Goal: Contribute content: Contribute content

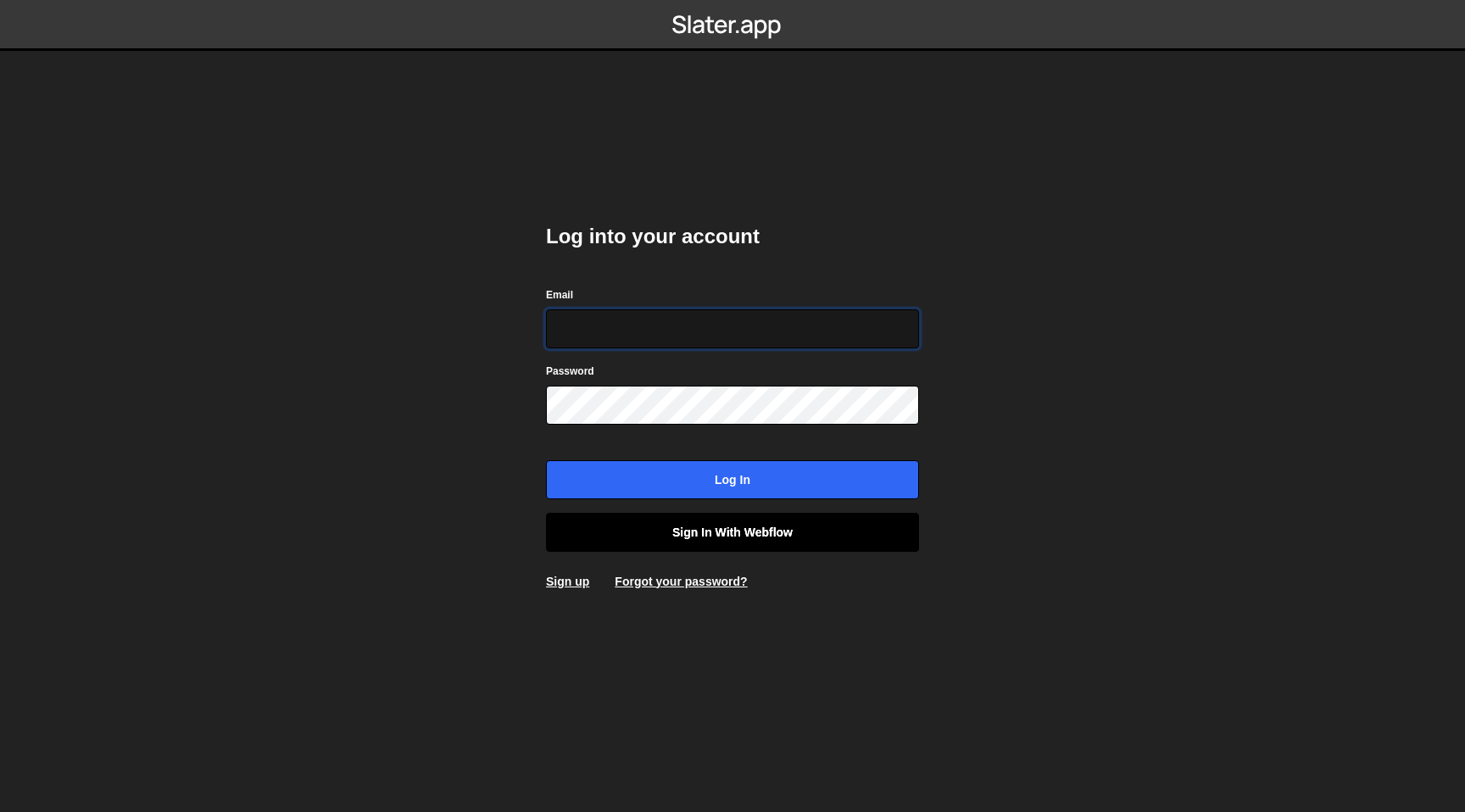
type input "contact@muratdesigns.com"
click at [704, 525] on link "Sign in with Webflow" at bounding box center [732, 532] width 373 height 39
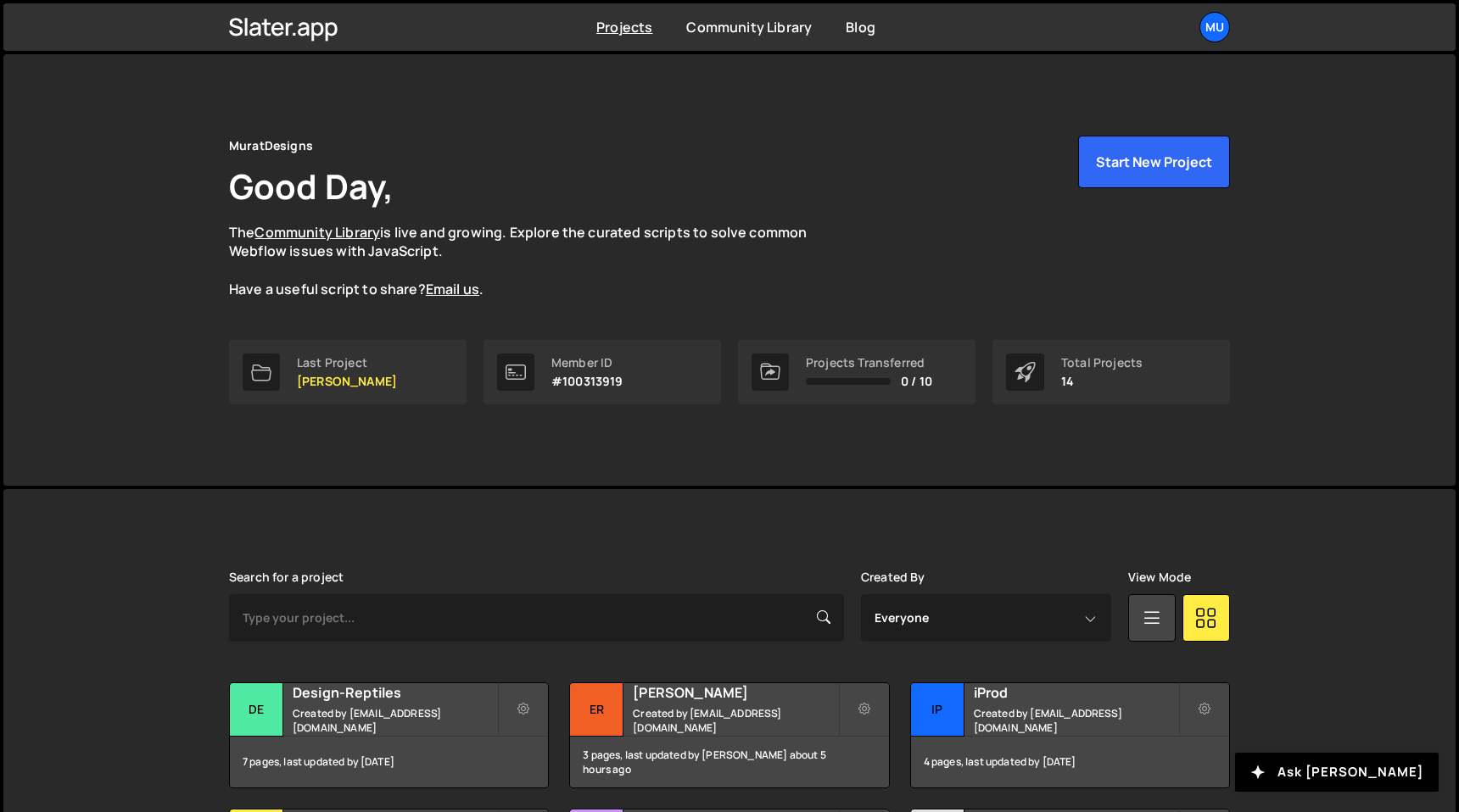
scroll to position [216, 0]
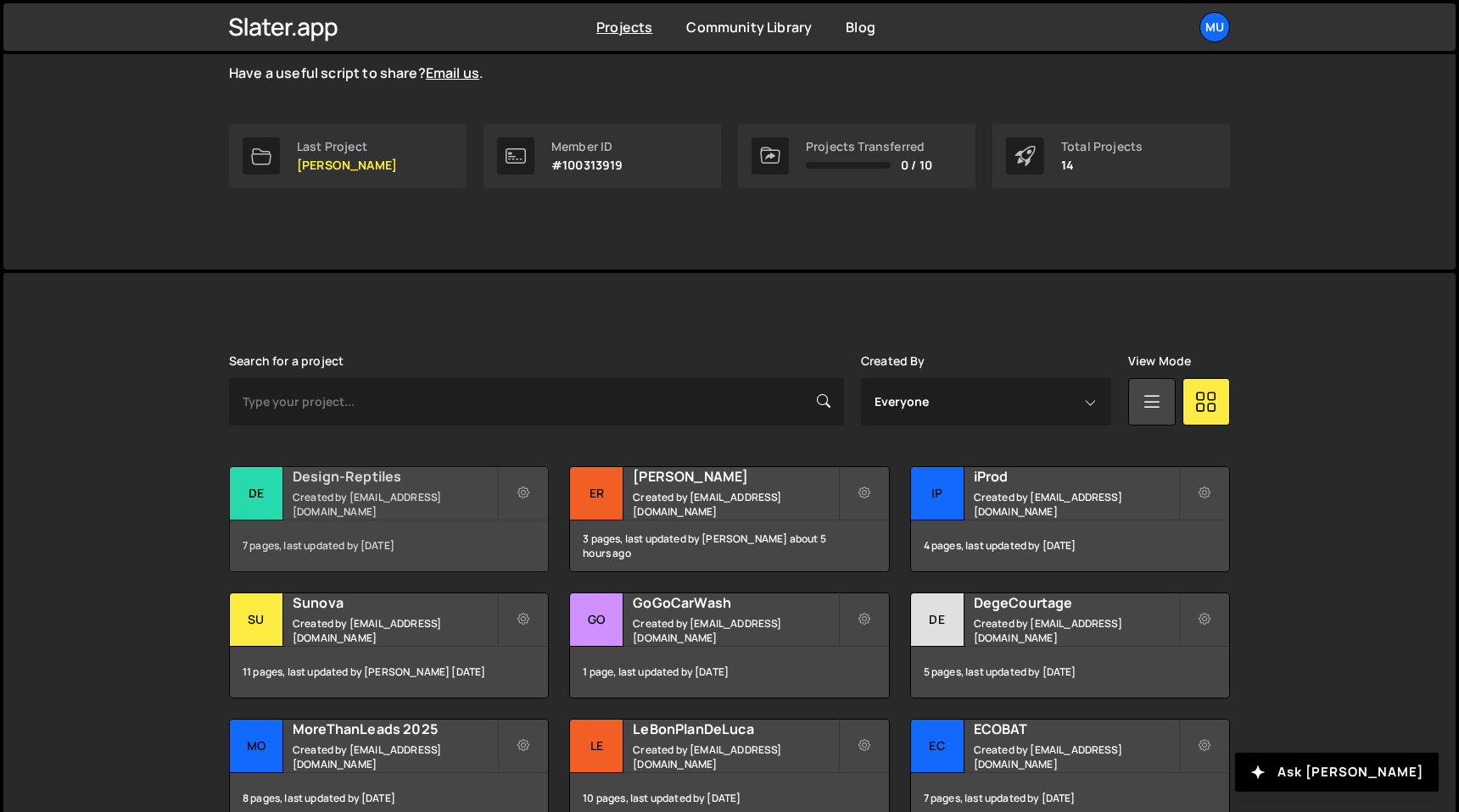
click at [416, 496] on div "Design-Reptiles Created by muratdesigns1@gmail.com" at bounding box center [388, 493] width 318 height 53
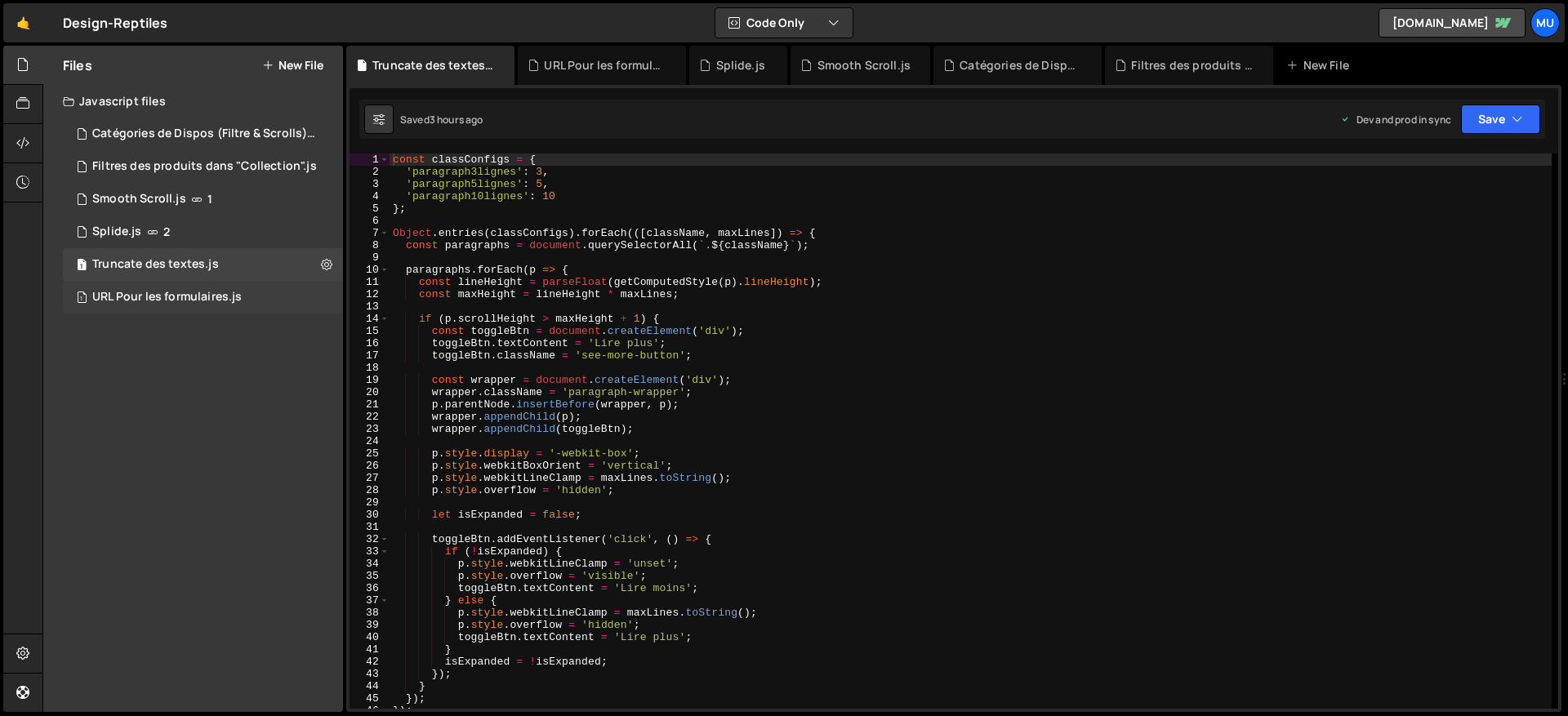
click at [155, 298] on div "URL Pour les formulaires.js" at bounding box center [167, 297] width 149 height 15
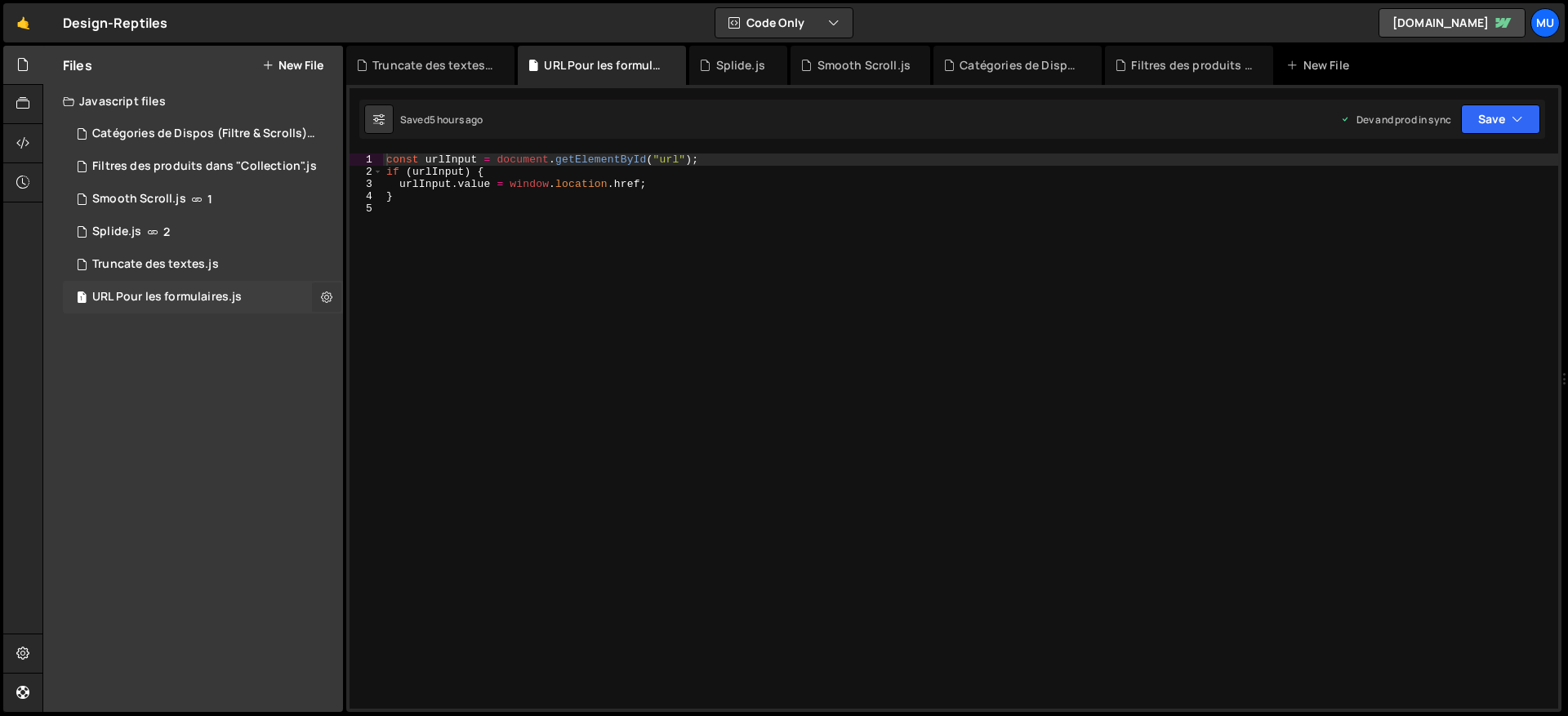
click at [329, 298] on icon at bounding box center [326, 297] width 11 height 15
type input "URL Pour les formulaires"
radio input "true"
checkbox input "true"
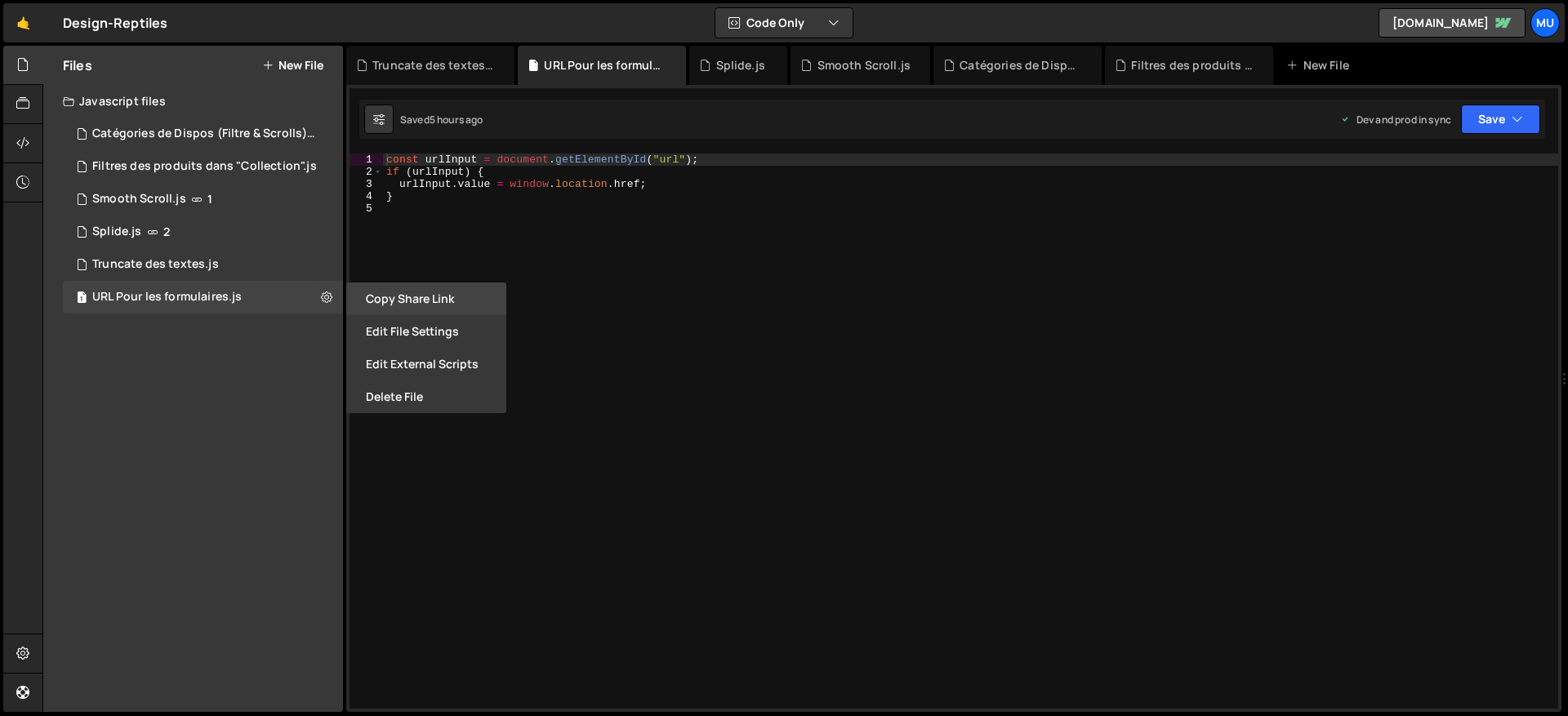
click at [419, 303] on button "Copy share link" at bounding box center [426, 298] width 160 height 33
click at [410, 325] on button "Edit File Settings" at bounding box center [426, 332] width 160 height 33
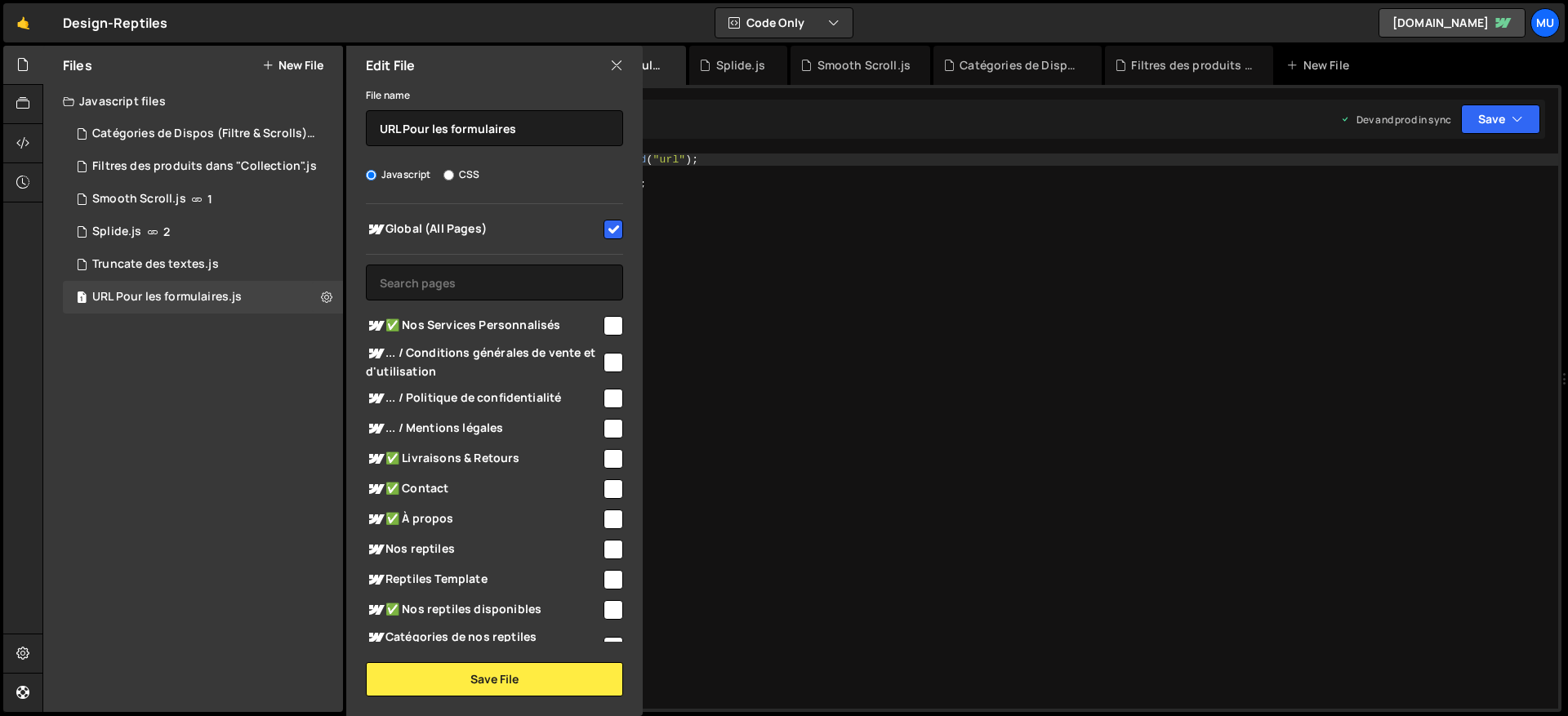
click at [232, 415] on div "Files New File Javascript files 1 Catégories de Dispos (Filtre & Scrolls).js 0 …" at bounding box center [192, 378] width 299 height 666
click at [288, 62] on button "New File" at bounding box center [292, 65] width 61 height 13
checkbox input "false"
click at [383, 126] on input "text" at bounding box center [495, 129] width 257 height 36
type input "Boutique"
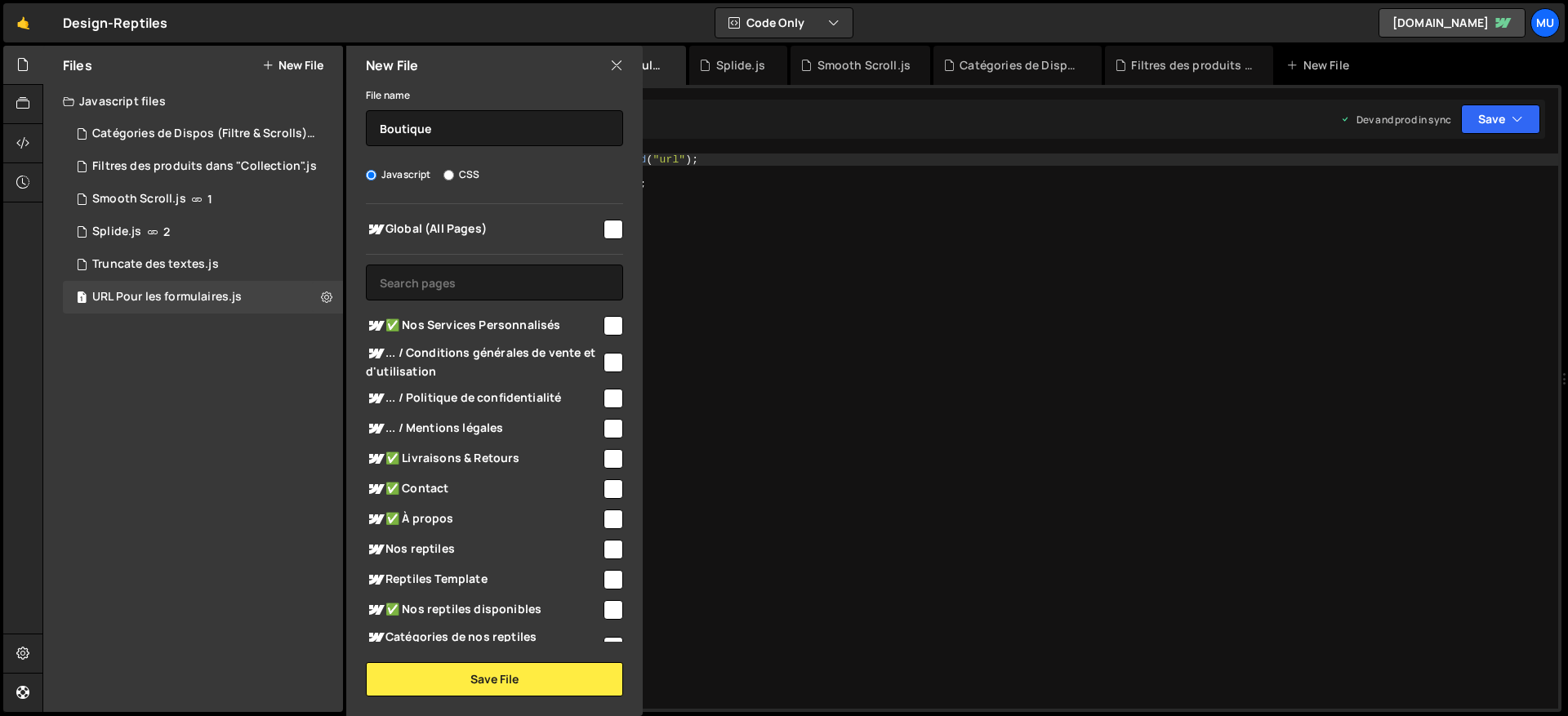
click at [624, 54] on div "New File" at bounding box center [495, 65] width 297 height 39
click at [605, 63] on div "New File" at bounding box center [495, 65] width 297 height 39
click at [613, 68] on icon at bounding box center [616, 65] width 13 height 18
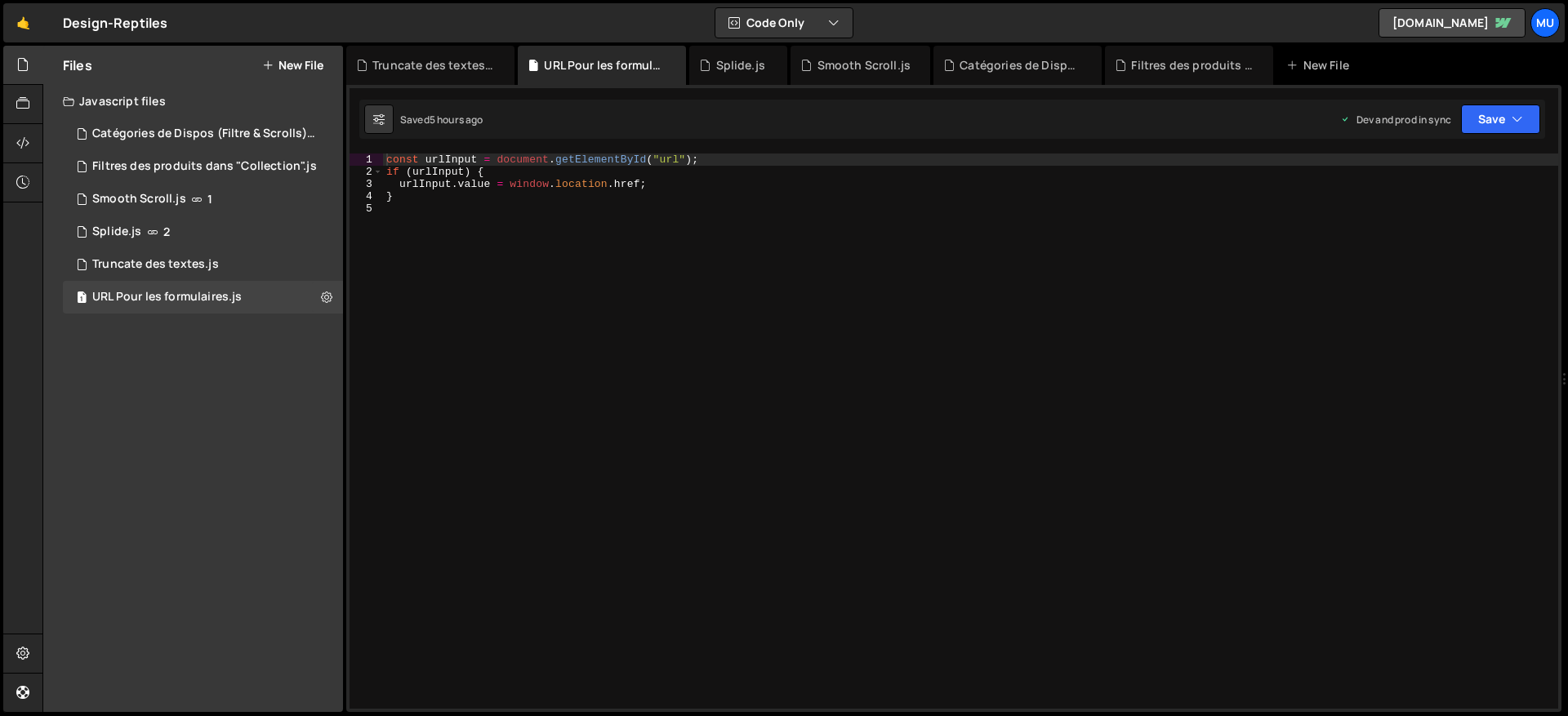
click at [172, 531] on div "Files New File Javascript files 1 Catégories de Dispos (Filtre & Scrolls).js 0 …" at bounding box center [192, 378] width 299 height 666
click at [300, 59] on button "New File" at bounding box center [292, 65] width 61 height 13
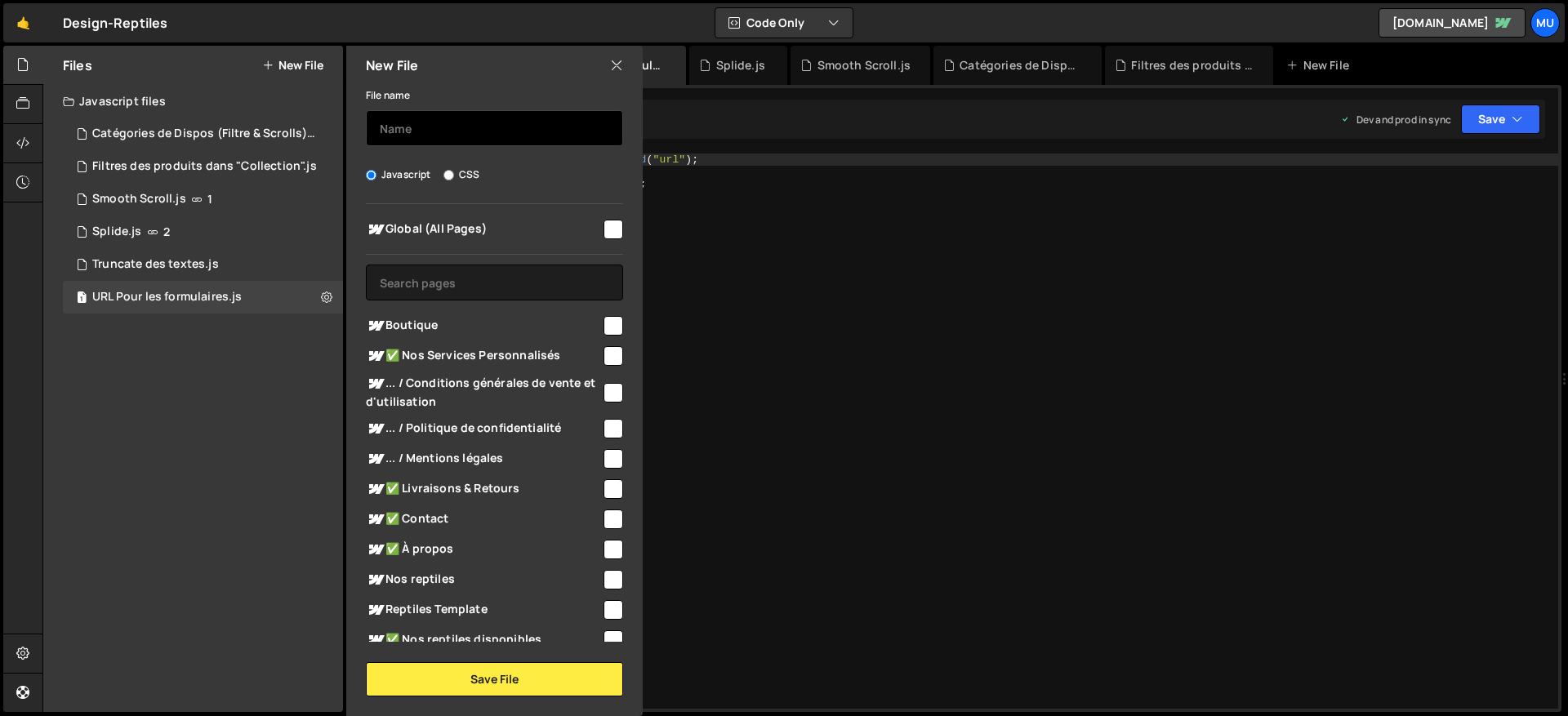
click at [433, 114] on input "text" at bounding box center [495, 129] width 257 height 36
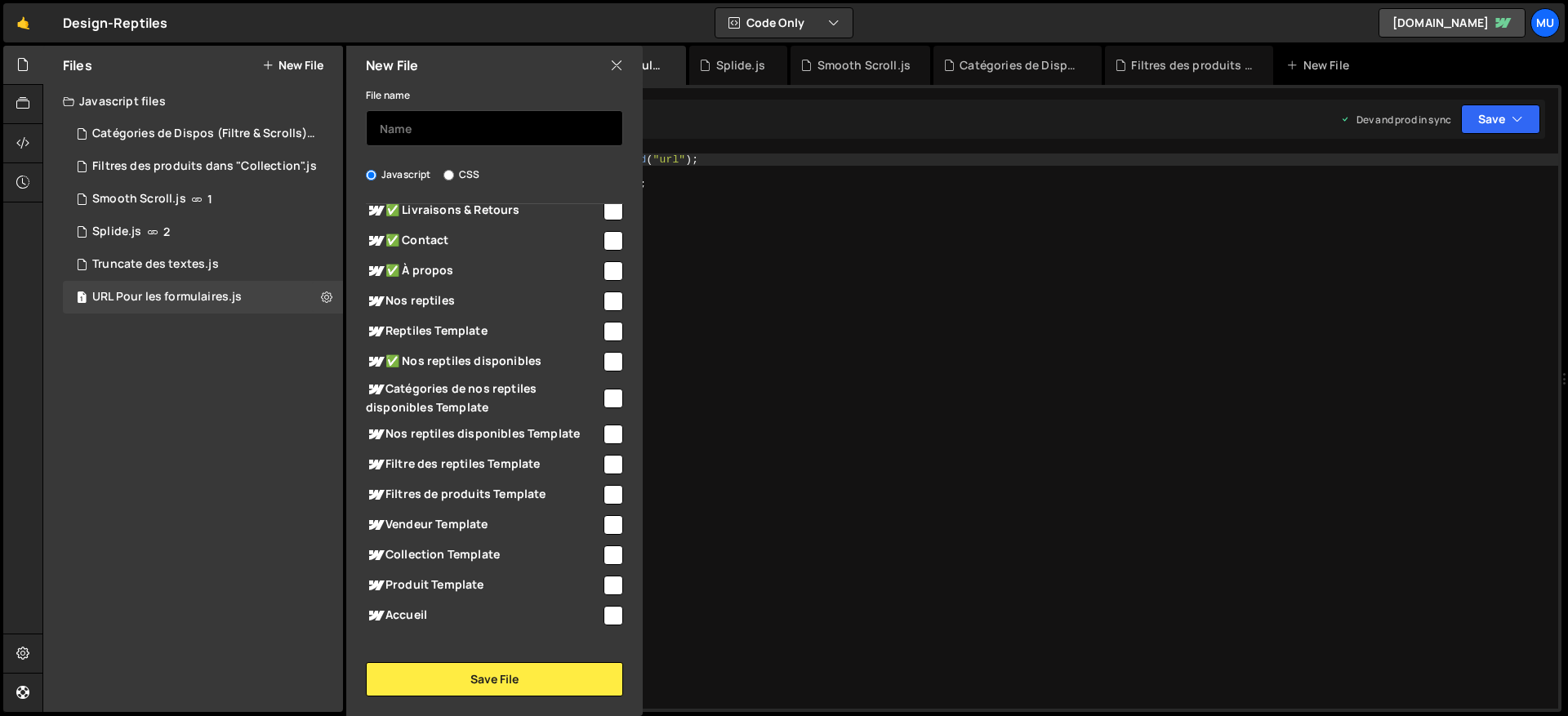
scroll to position [291, 0]
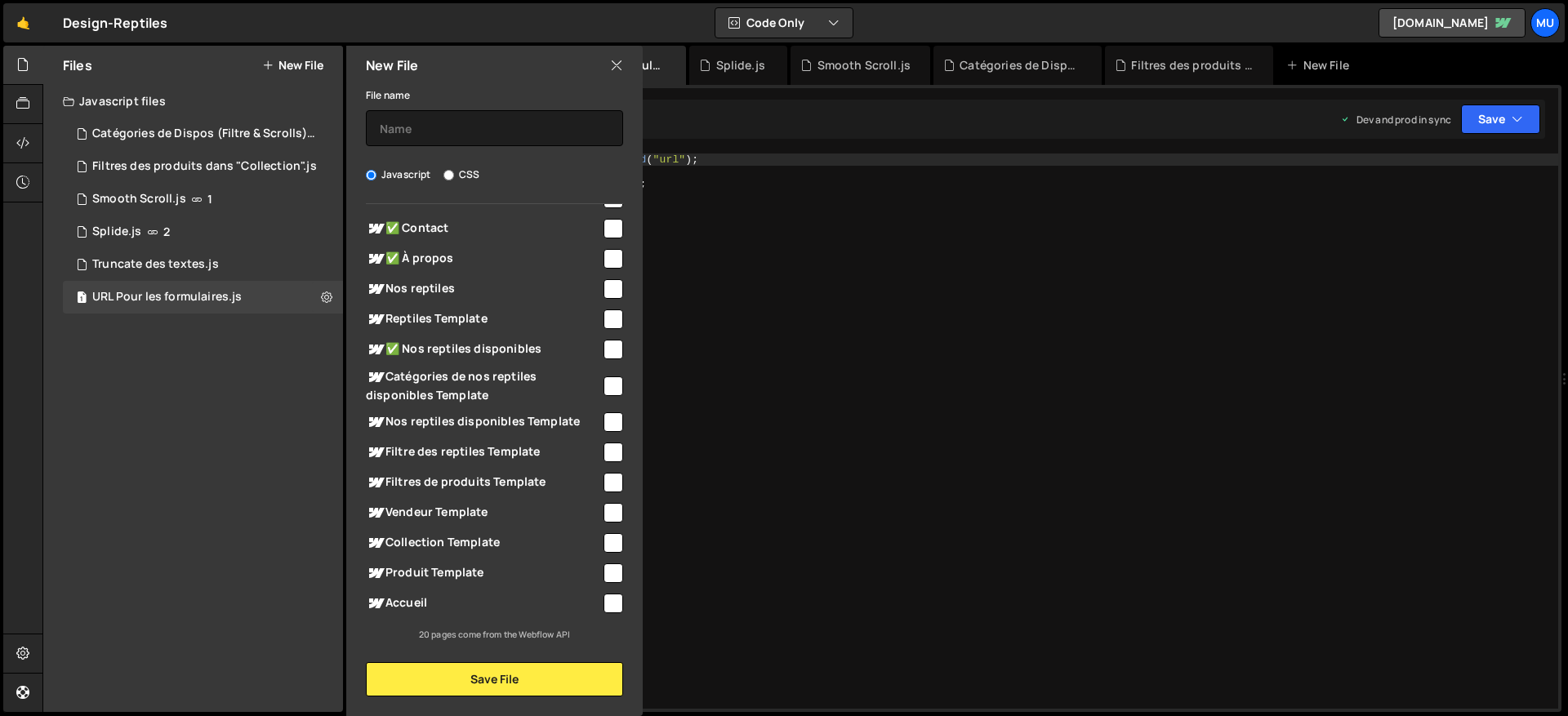
click at [222, 491] on div "Files New File Javascript files 1 Catégories de Dispos (Filtre & Scrolls).js 0 …" at bounding box center [192, 378] width 299 height 666
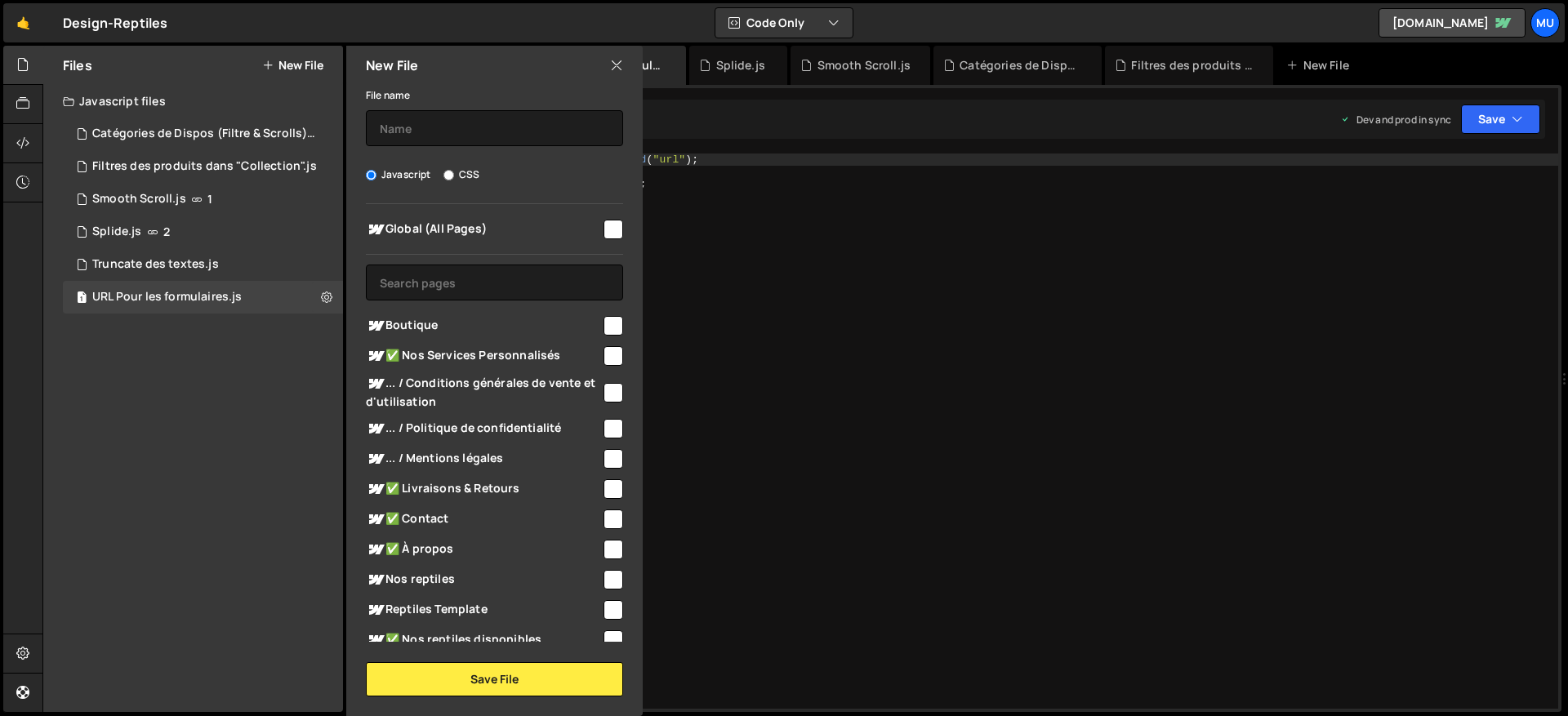
click at [449, 305] on div "Global (All Pages) Boutique" at bounding box center [495, 423] width 297 height 437
click at [439, 316] on span "Boutique" at bounding box center [484, 326] width 235 height 20
checkbox input "true"
click at [498, 675] on button "Save File" at bounding box center [495, 679] width 257 height 34
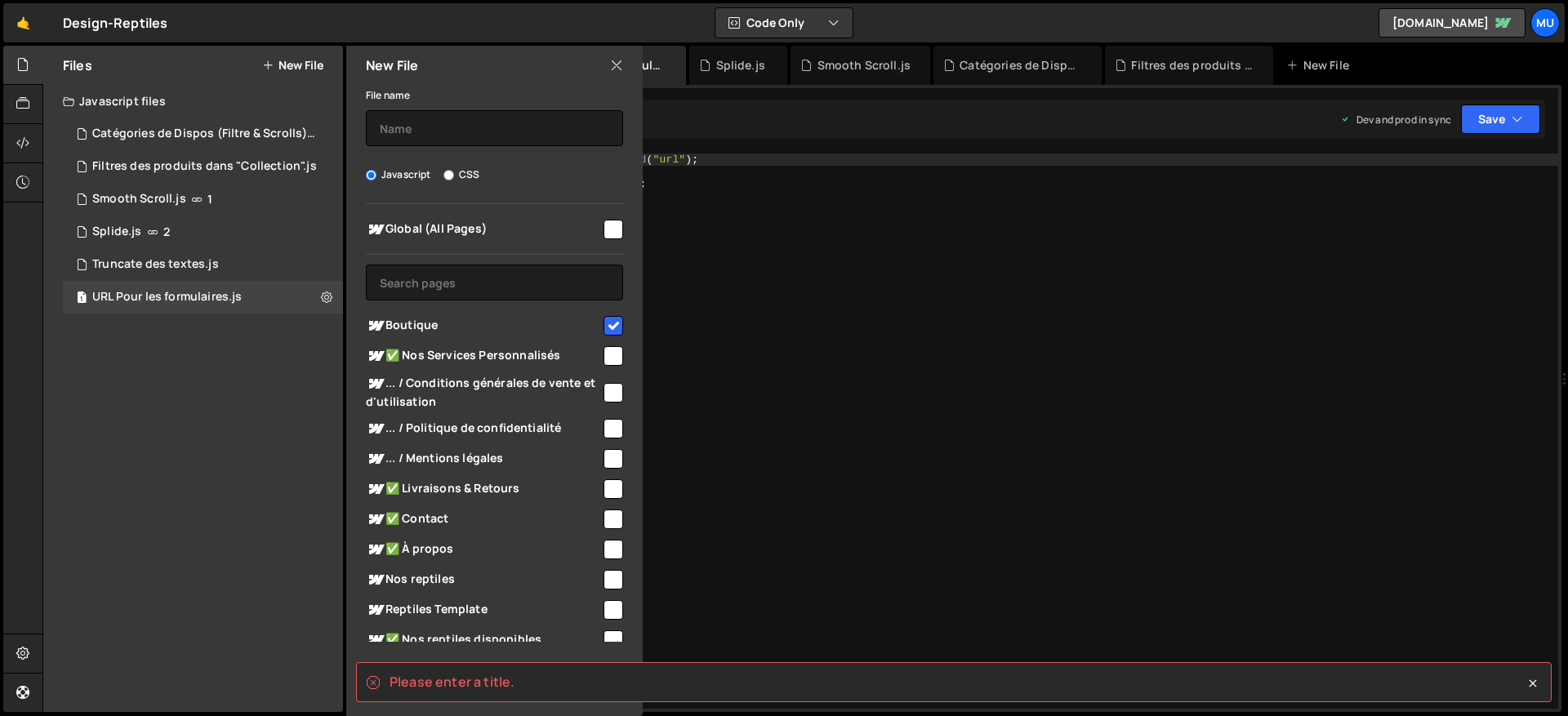
type textarea "const urlInput = document.getElementById("url");"
click at [837, 159] on div "const urlInput = document . getElementById ( "url" ) ; if ( urlInput ) { urlInp…" at bounding box center [971, 443] width 1175 height 580
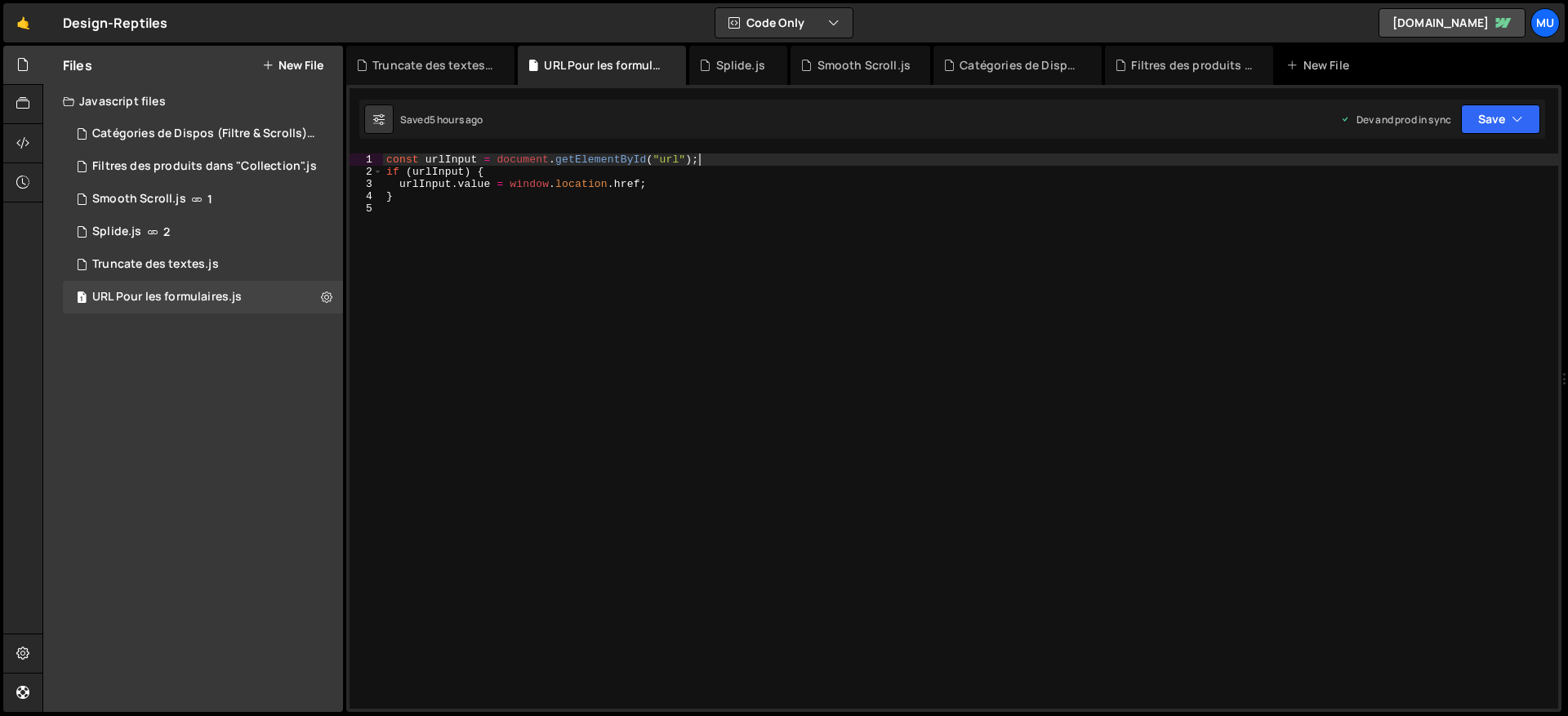
click at [287, 56] on div "Files New File" at bounding box center [192, 65] width 299 height 39
click at [288, 59] on button "New File" at bounding box center [292, 65] width 61 height 13
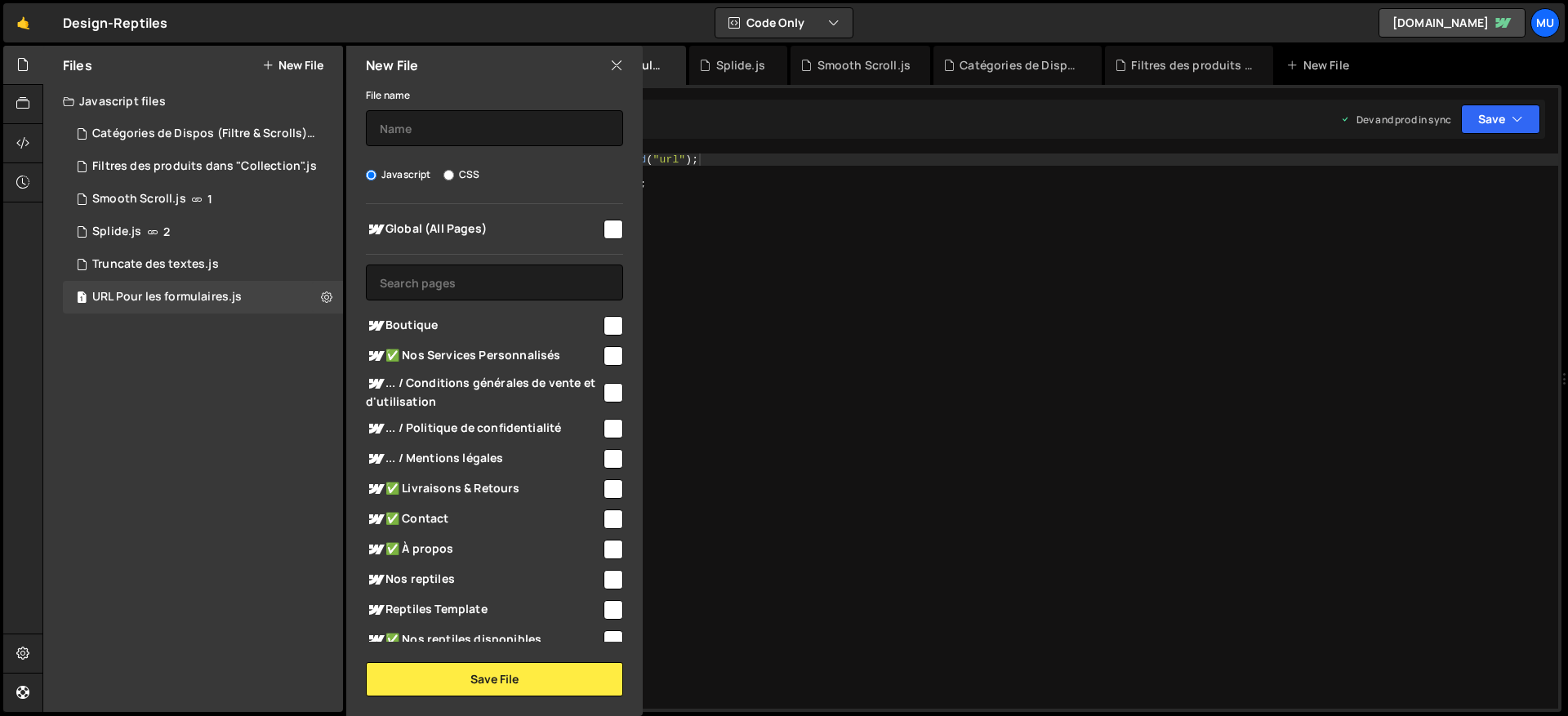
click at [418, 326] on span "Boutique" at bounding box center [484, 326] width 235 height 20
checkbox input "true"
click at [449, 132] on input "text" at bounding box center [495, 129] width 257 height 36
type input "Boutique"
click at [481, 692] on button "Save File" at bounding box center [495, 679] width 257 height 34
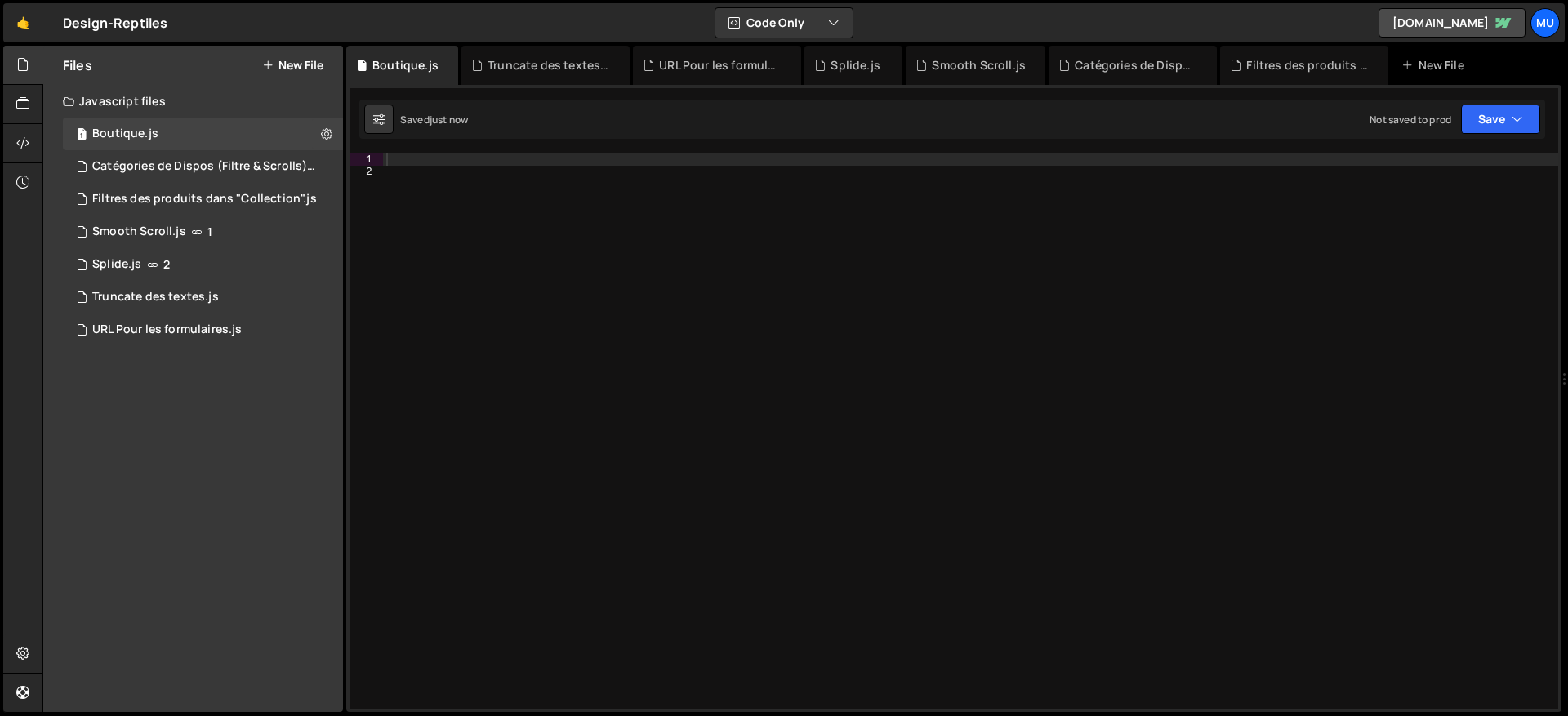
click at [579, 366] on div at bounding box center [971, 443] width 1175 height 580
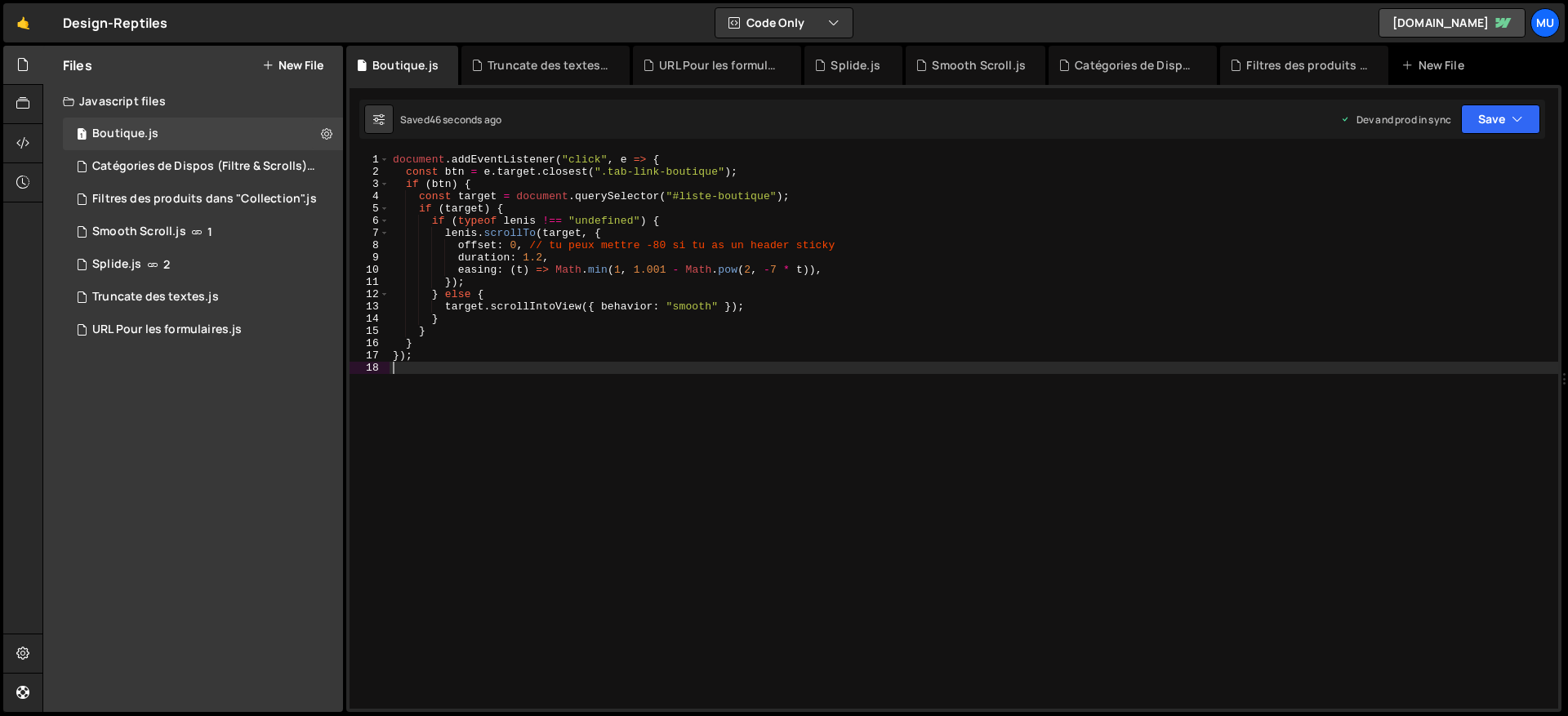
click at [615, 267] on div "document . addEventListener ( "click" , e => { const btn = e . target . closest…" at bounding box center [974, 443] width 1169 height 580
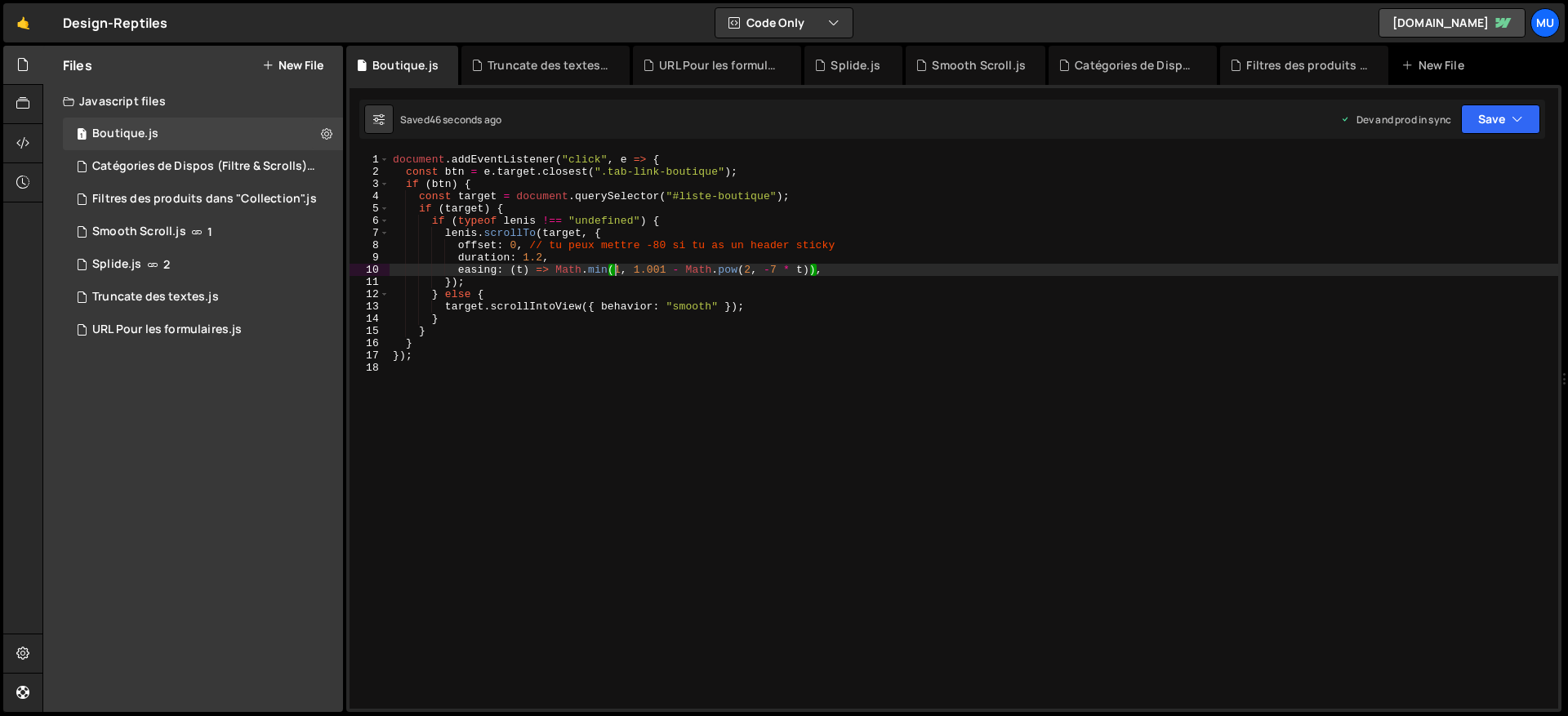
type textarea "});"
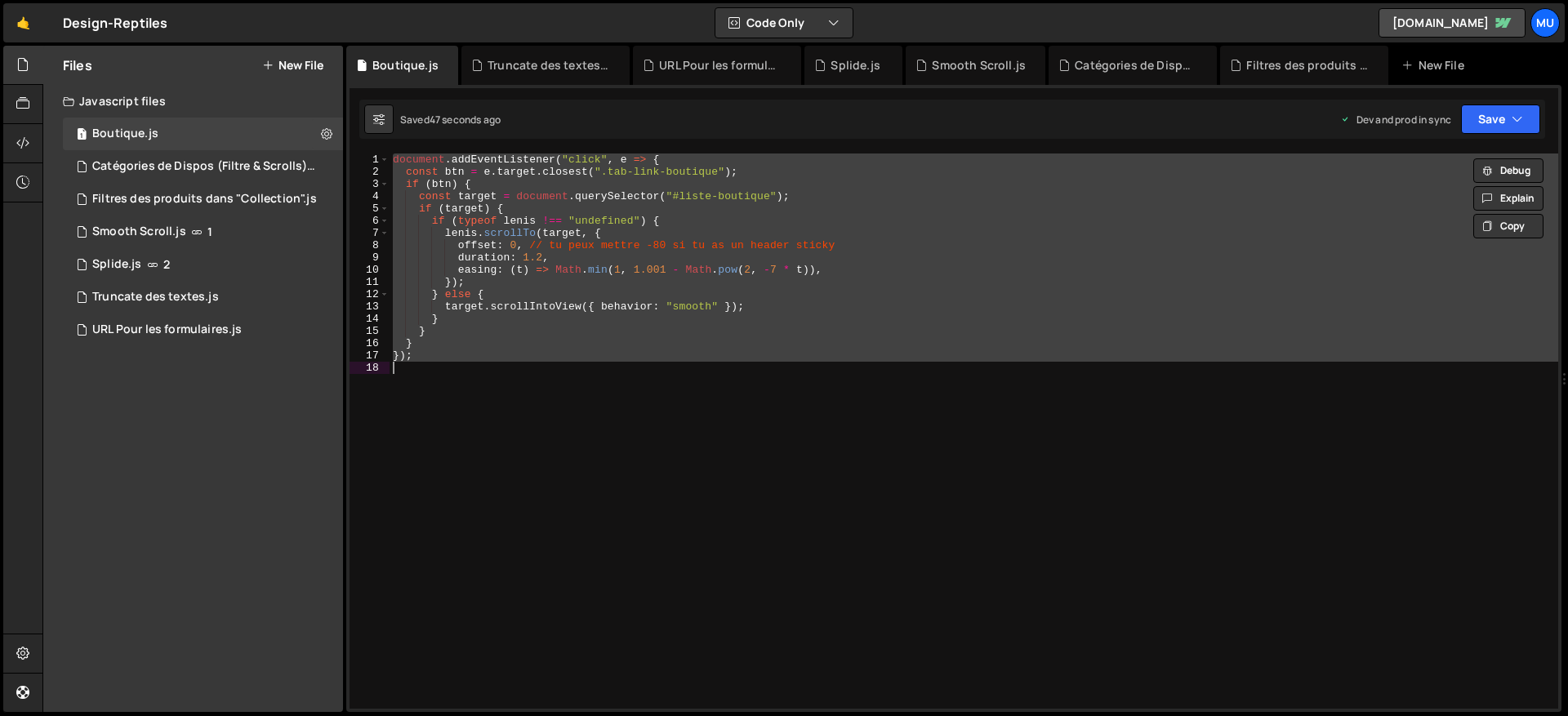
paste textarea
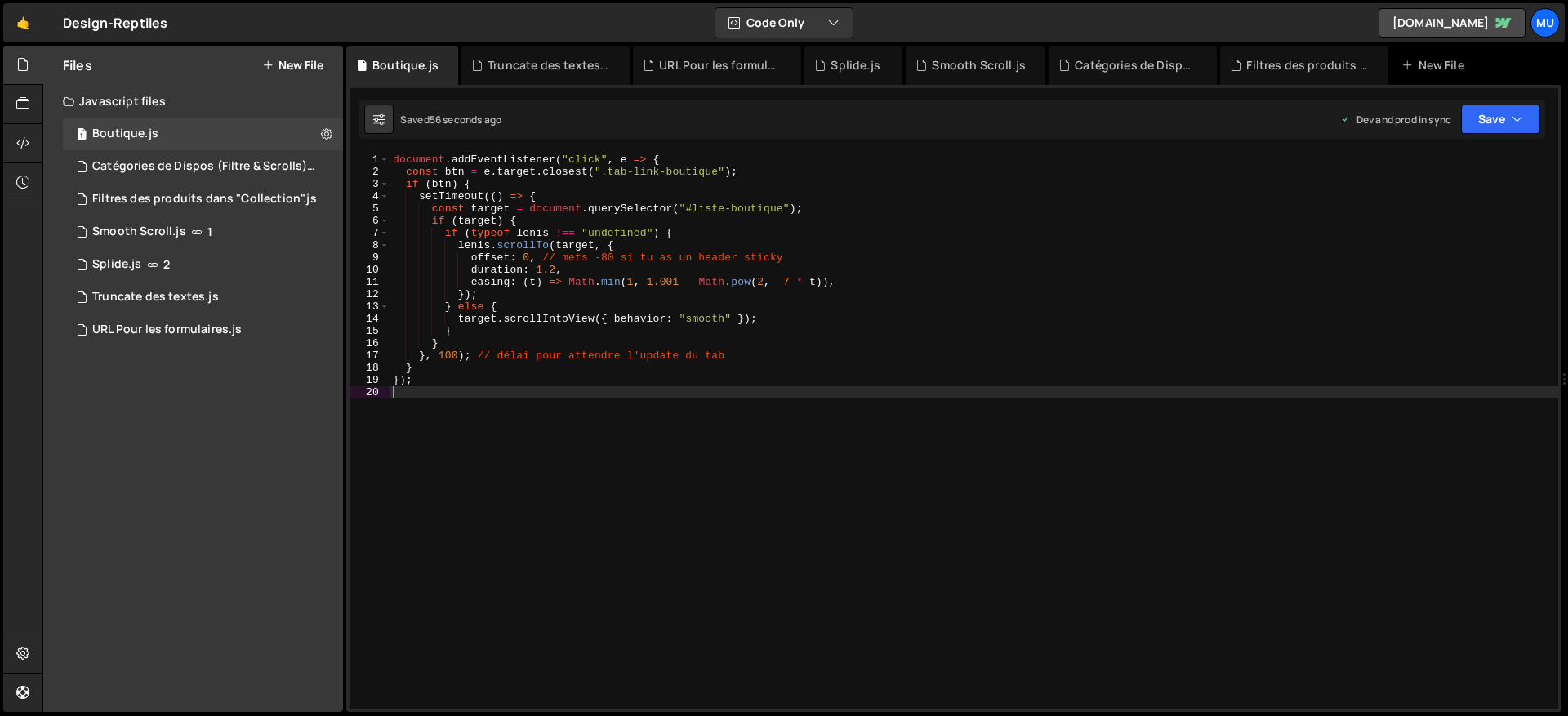
click at [569, 384] on div "document . addEventListener ( "click" , e => { const btn = e . target . closest…" at bounding box center [974, 443] width 1169 height 580
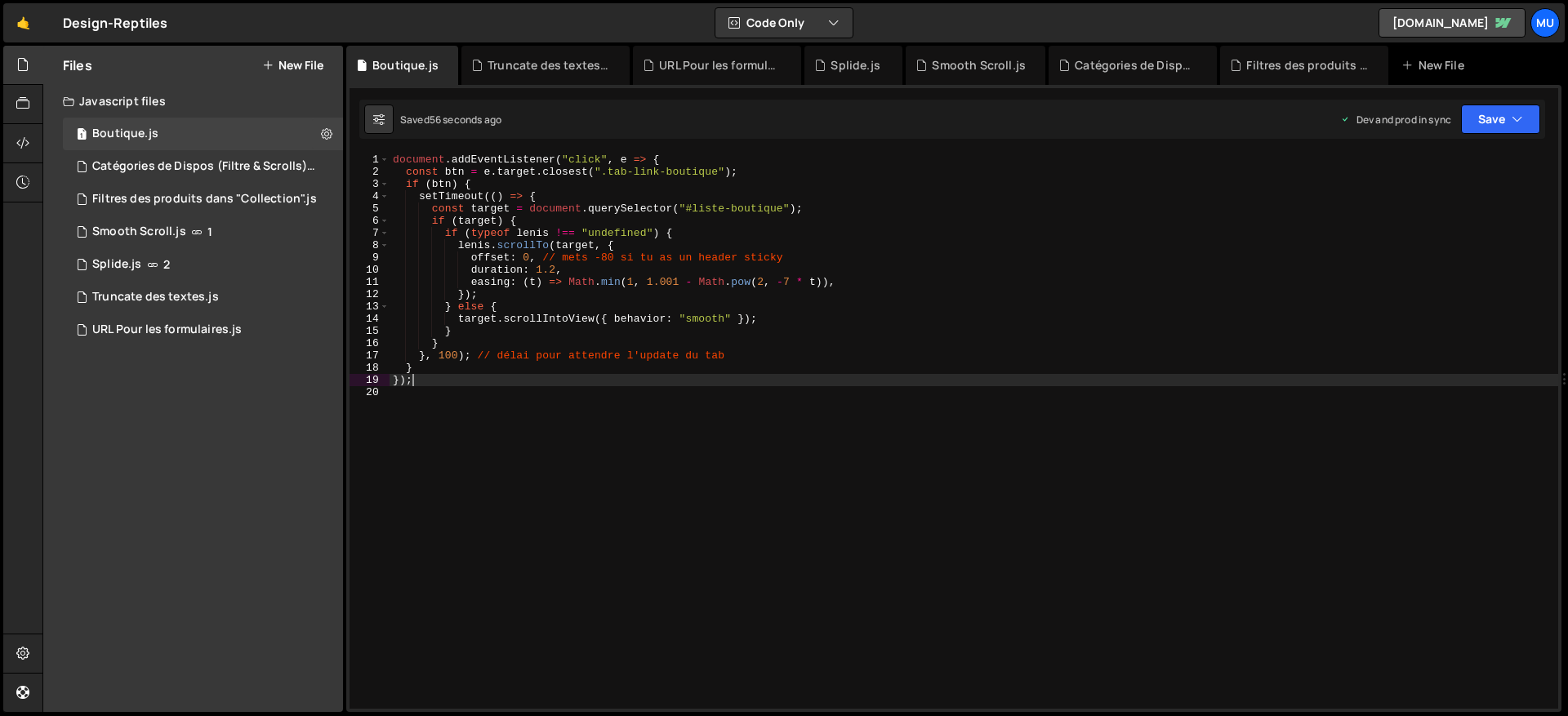
type textarea "});"
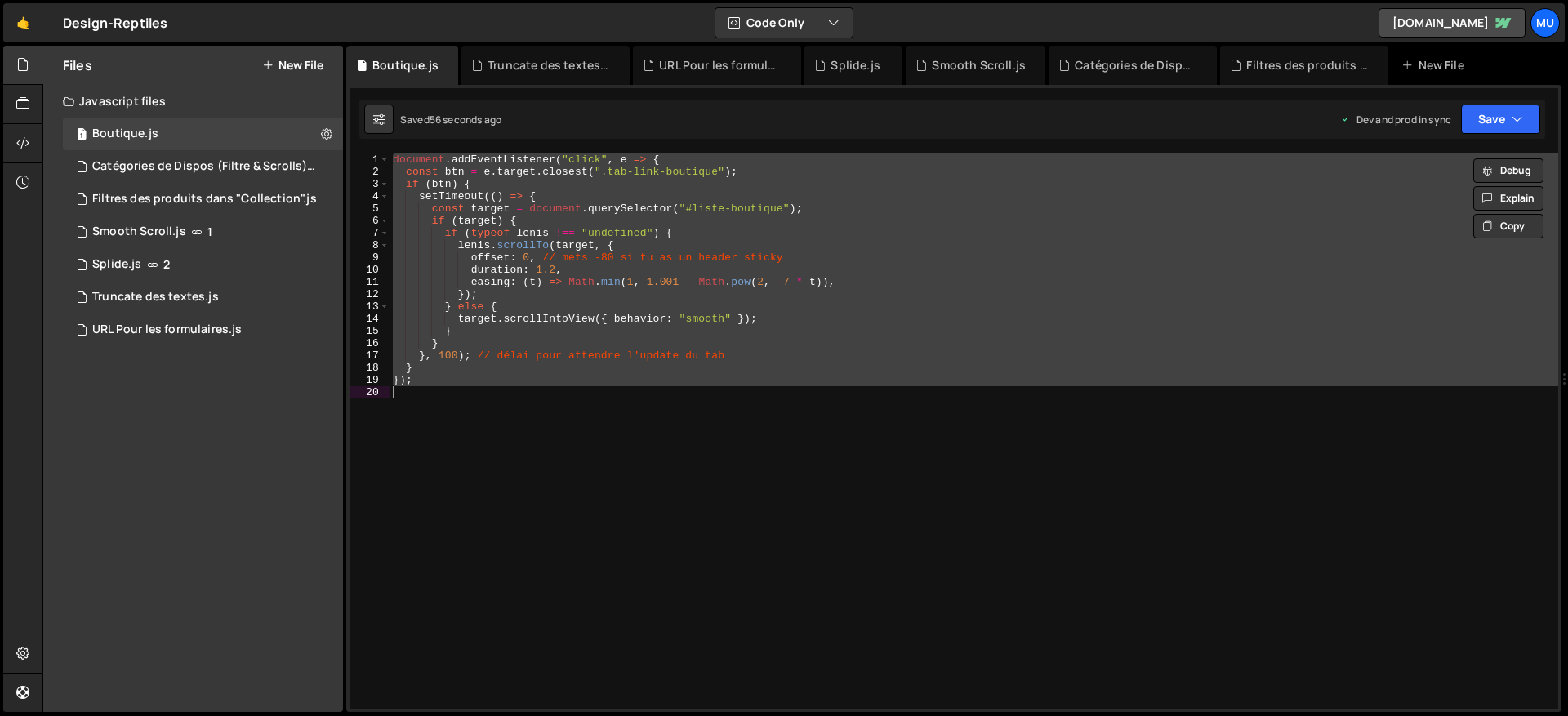
paste textarea
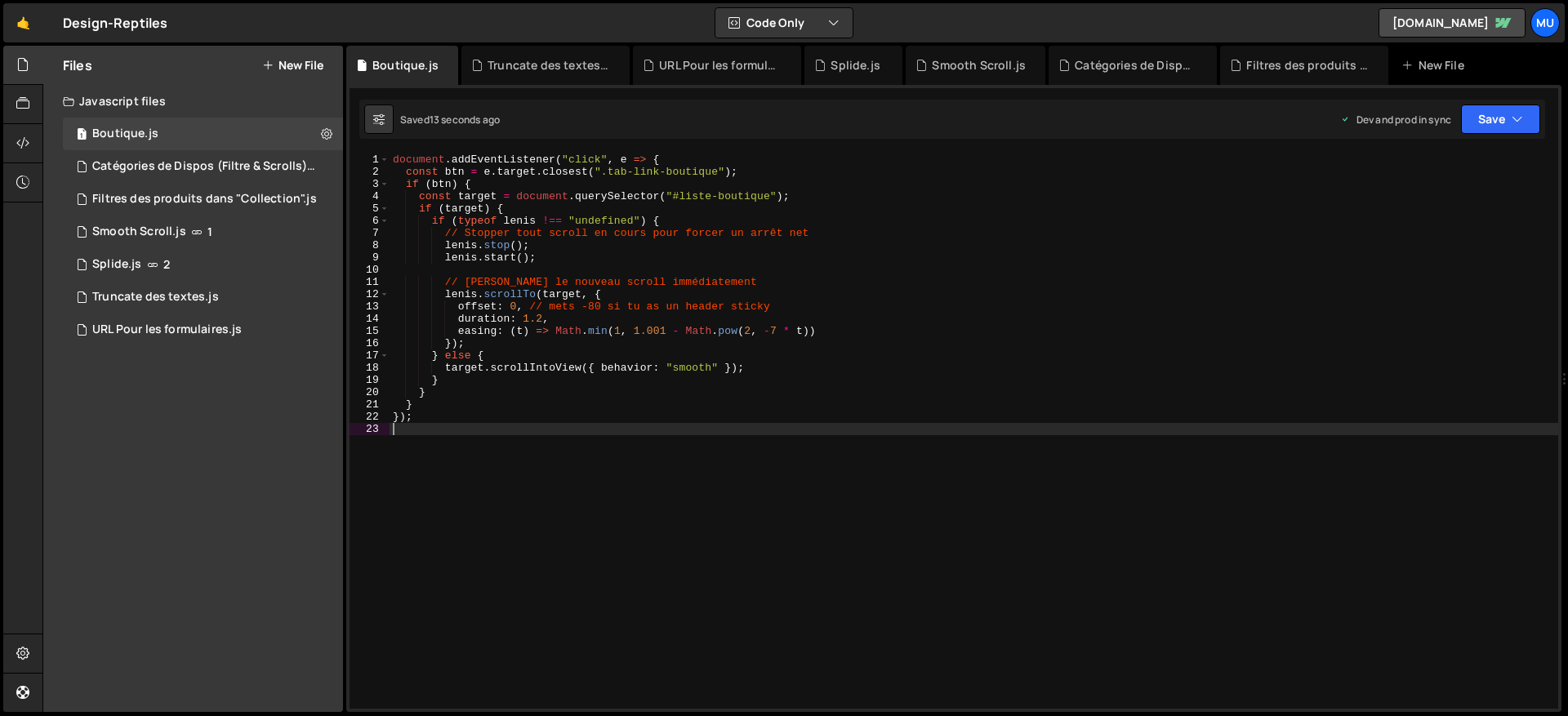
click at [708, 282] on div "document . addEventListener ( "click" , e => { const btn = e . target . closest…" at bounding box center [974, 443] width 1169 height 580
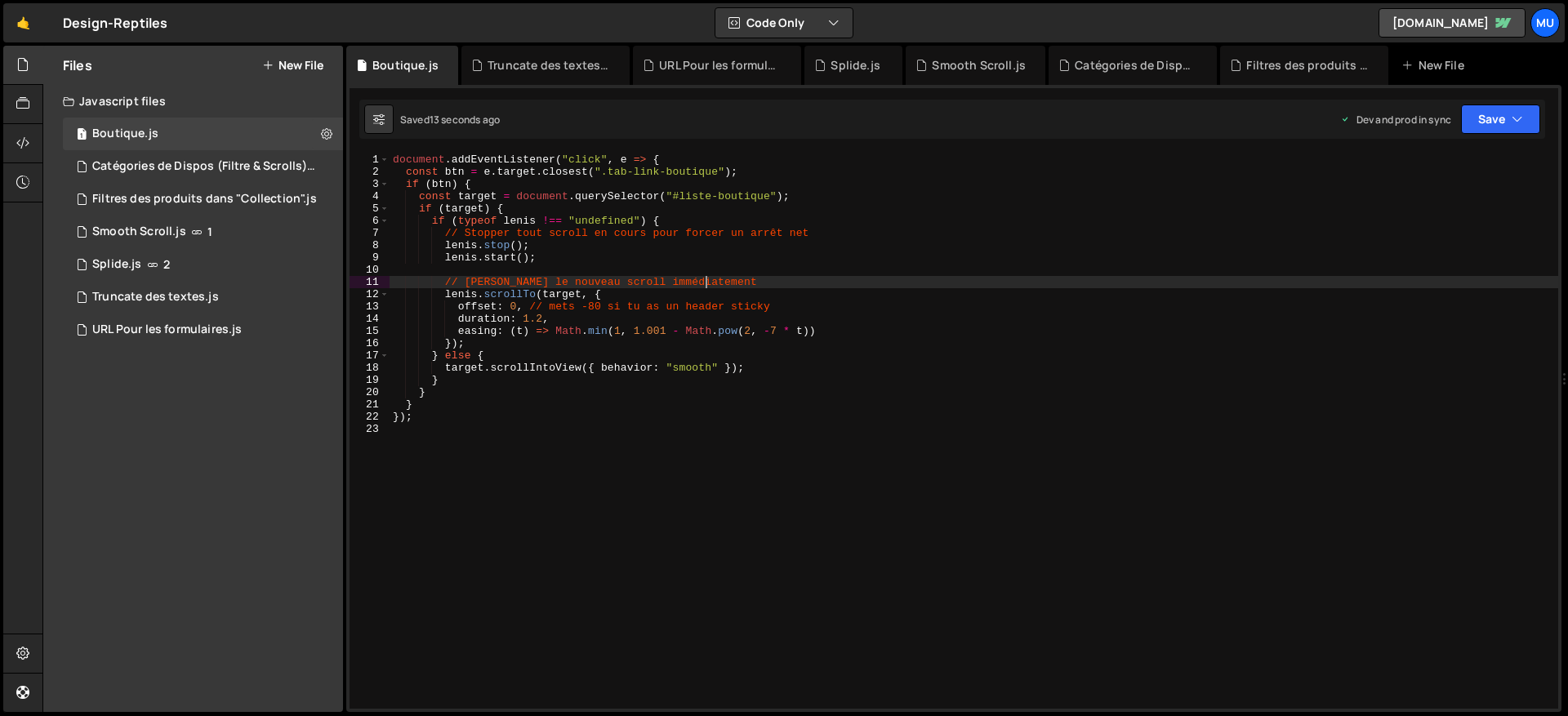
type textarea "});"
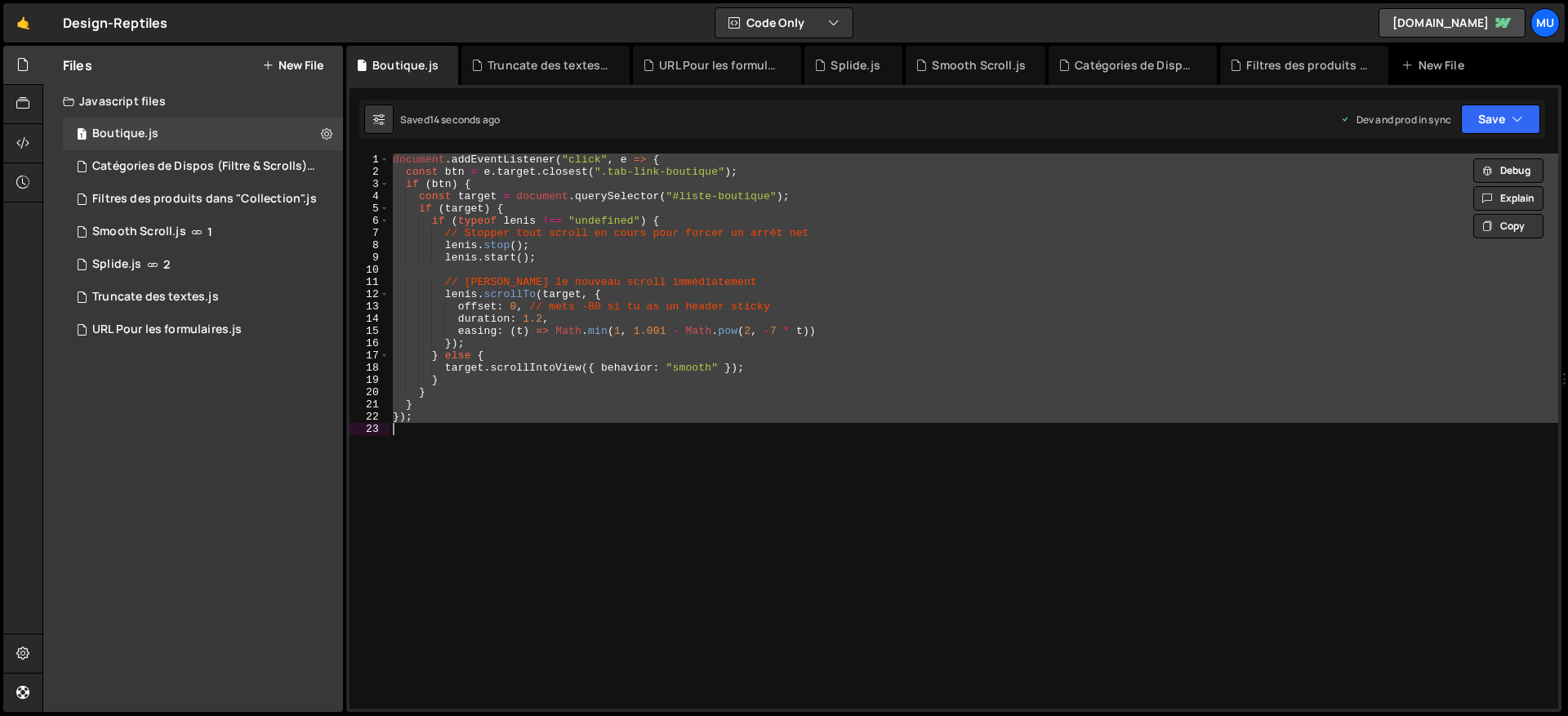
paste textarea
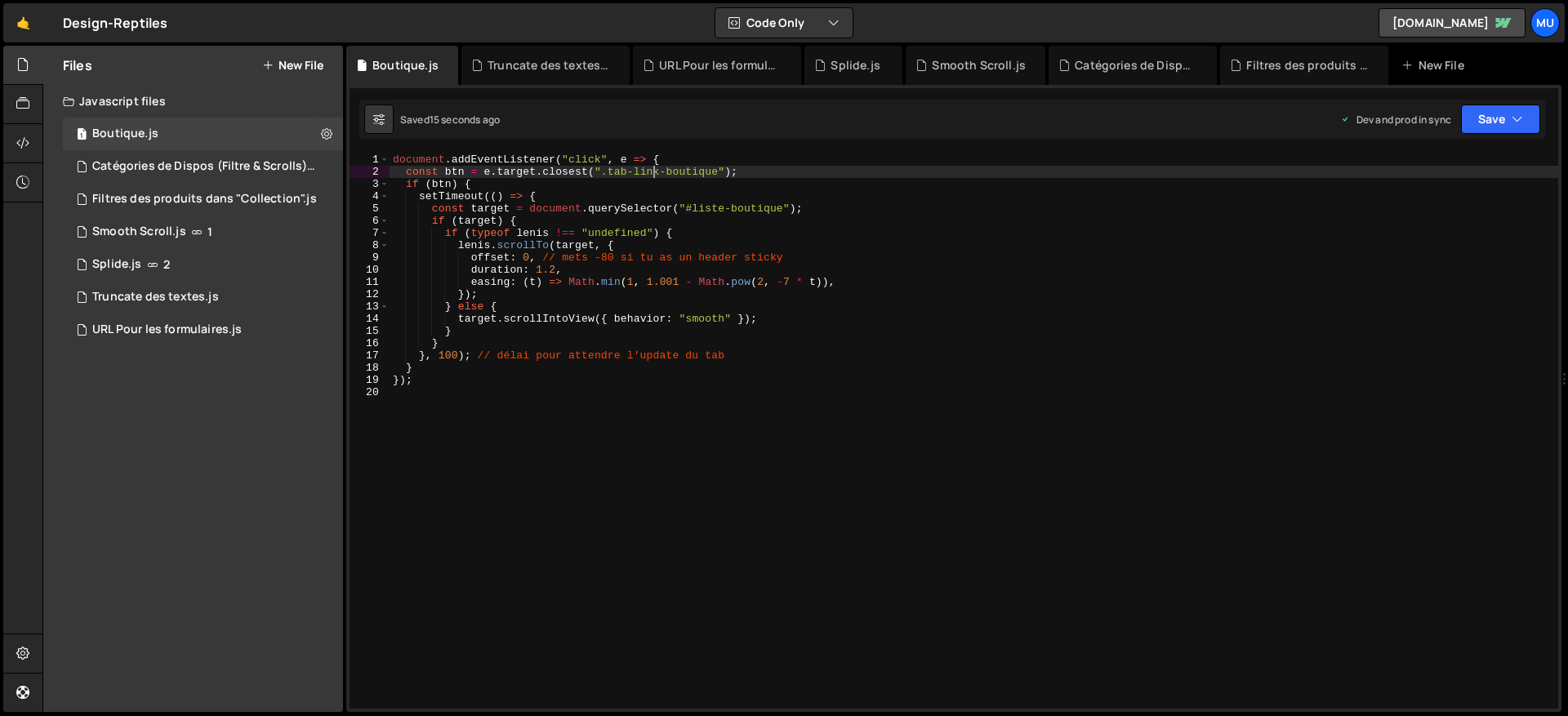
click at [651, 171] on div "document . addEventListener ( "click" , e => { const btn = e . target . closest…" at bounding box center [974, 443] width 1169 height 580
click at [652, 223] on div "document . addEventListener ( "click" , e => { const btn = e . target . closest…" at bounding box center [974, 443] width 1169 height 580
type textarea "});"
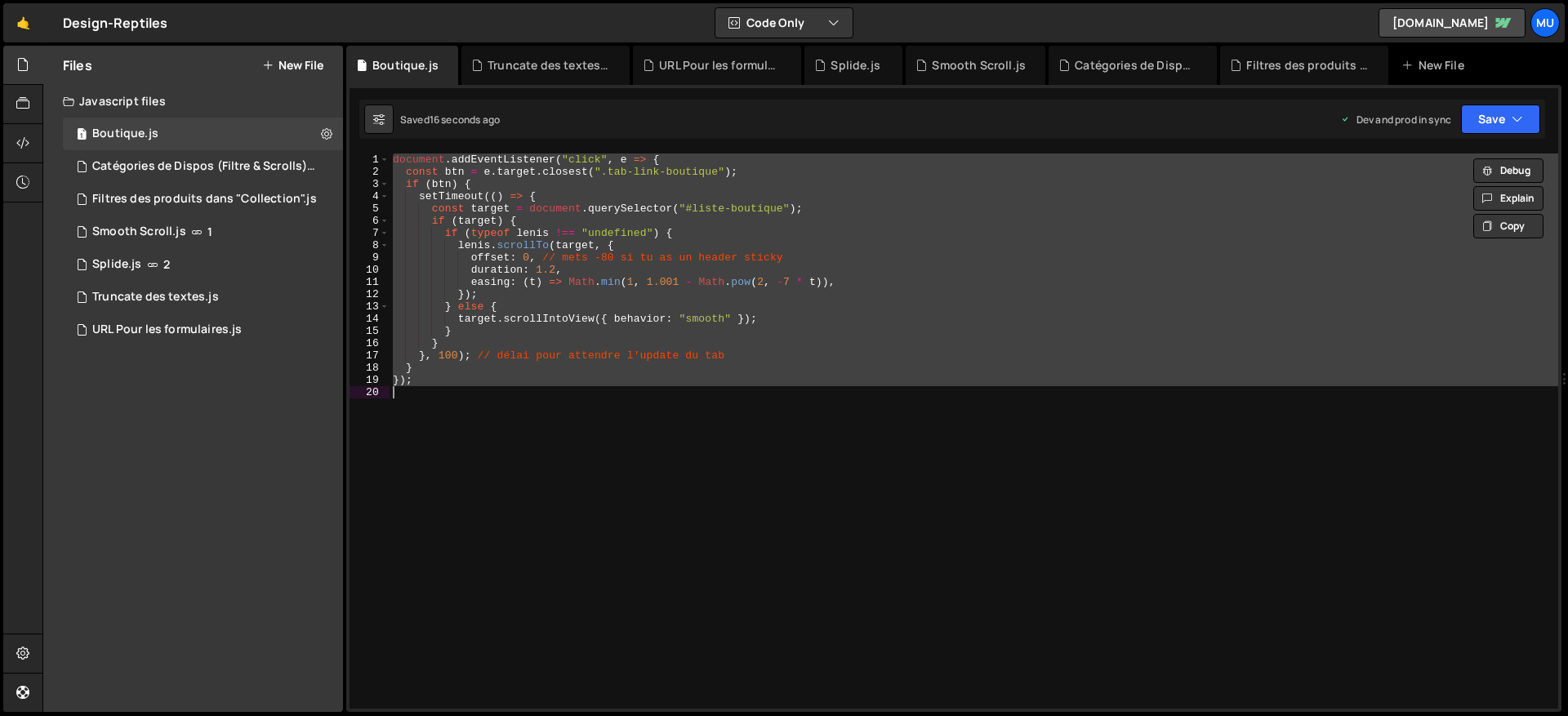
paste textarea
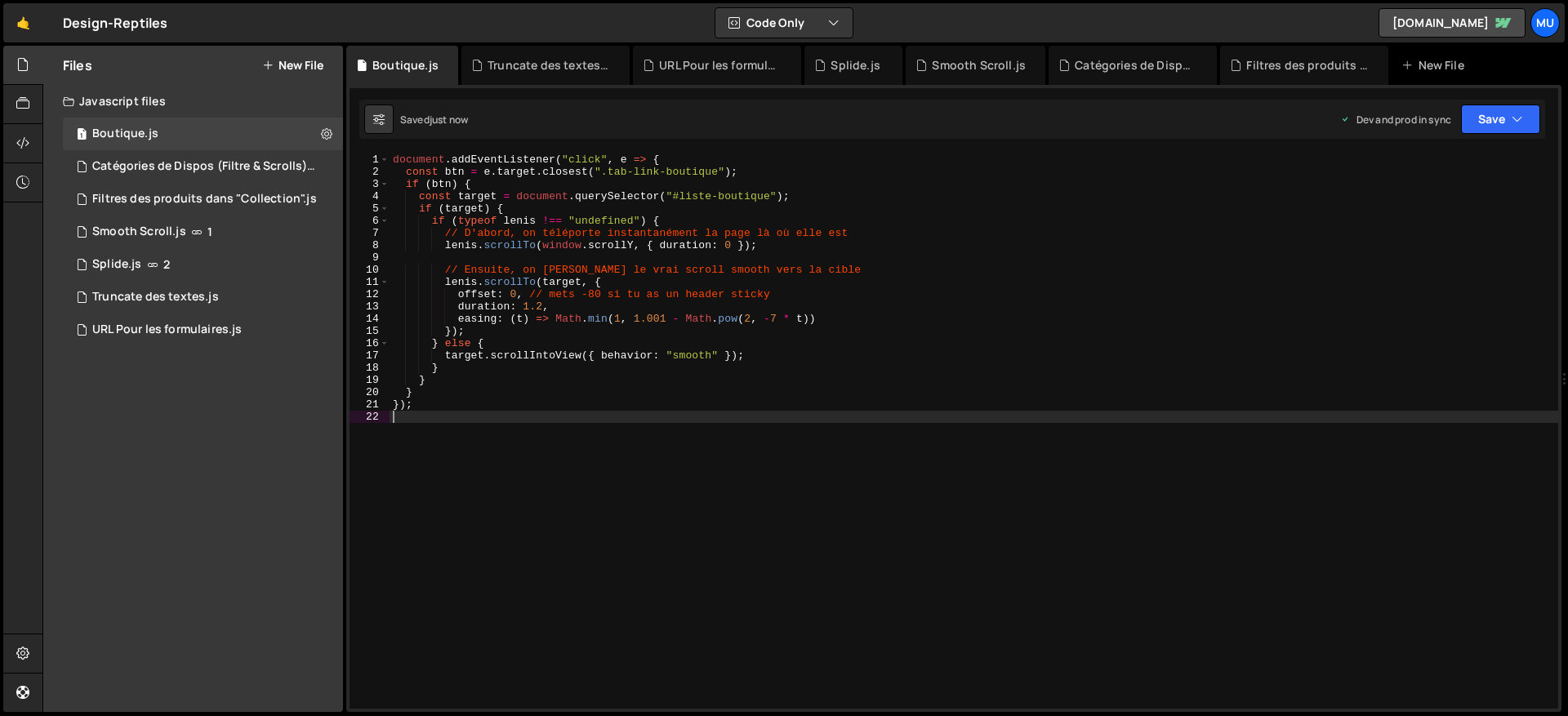
click at [580, 329] on div "document . addEventListener ( "click" , e => { const btn = e . target . closest…" at bounding box center [974, 443] width 1169 height 580
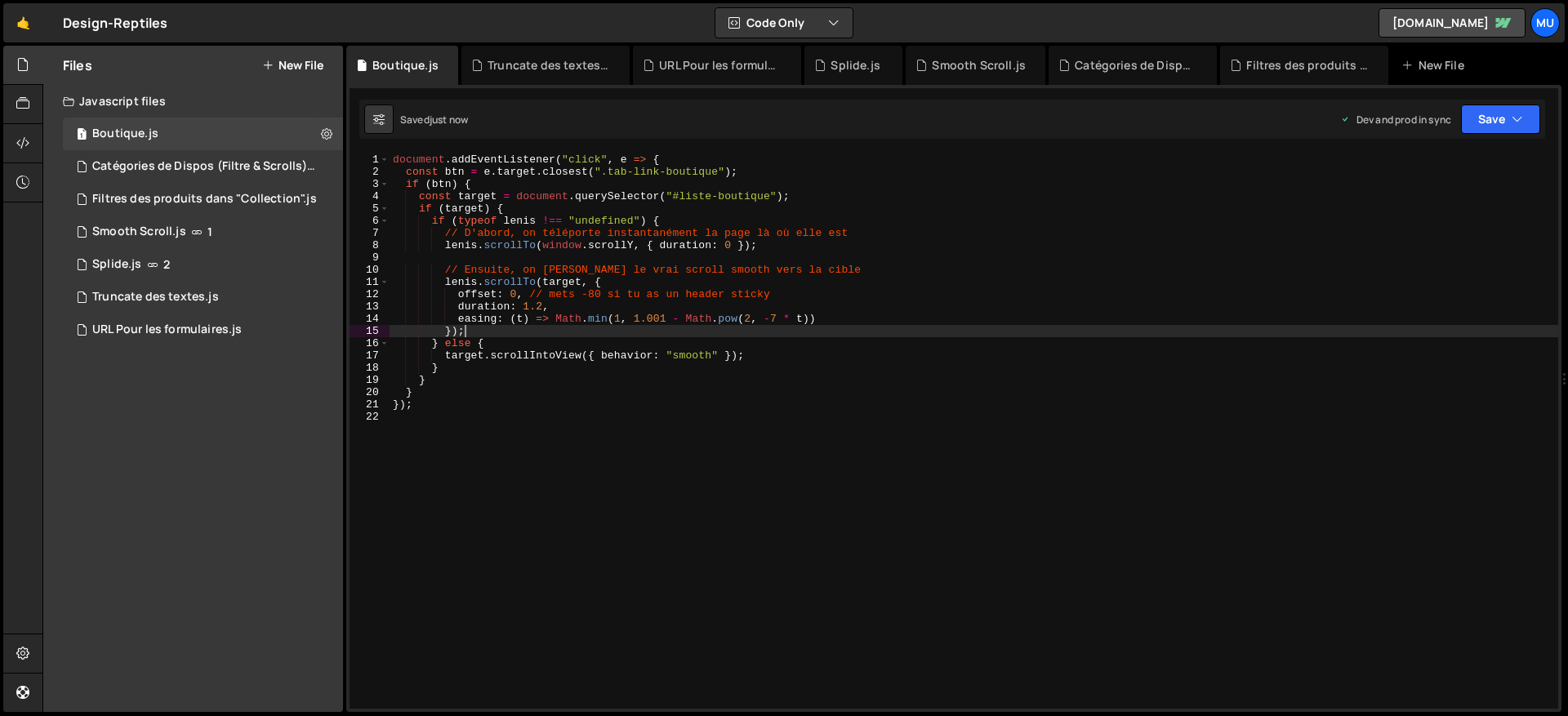
type textarea "});"
